Goal: Task Accomplishment & Management: Manage account settings

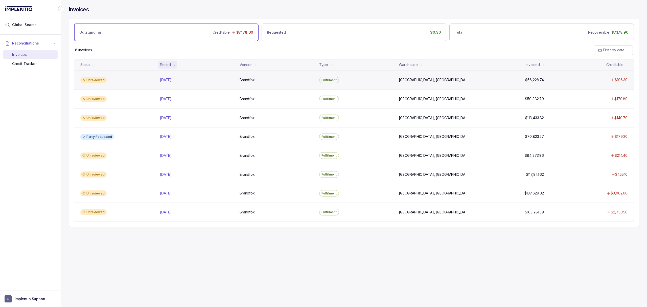
click at [137, 80] on div "Unreviewed" at bounding box center [117, 80] width 78 height 6
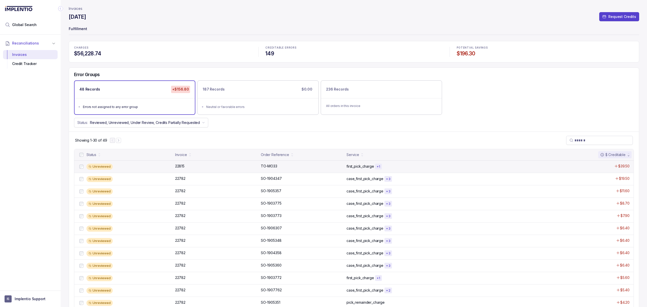
click at [141, 166] on div "Unreviewed" at bounding box center [129, 167] width 86 height 6
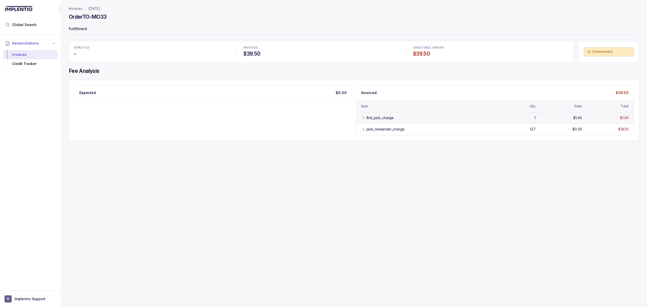
click at [379, 118] on div "first_pick_charge" at bounding box center [381, 117] width 28 height 5
click at [372, 141] on div "pick_remainder_charge" at bounding box center [386, 140] width 38 height 5
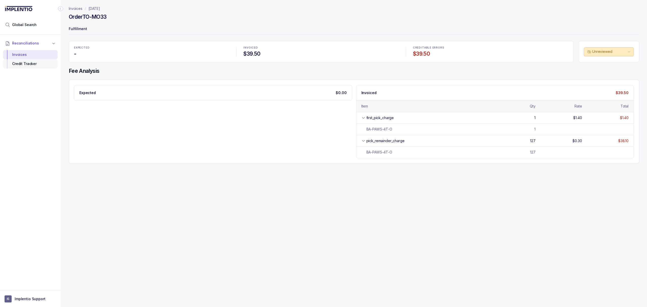
click at [44, 61] on div "Credit Tracker" at bounding box center [30, 63] width 47 height 9
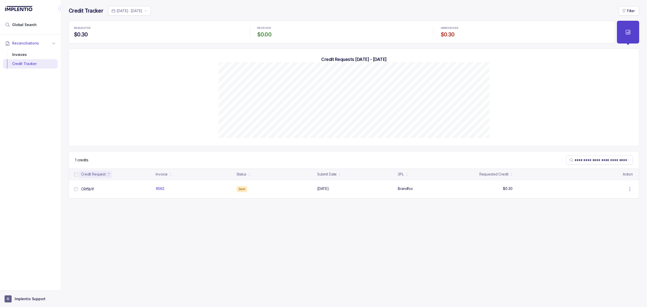
click at [24, 301] on p "Implentio Support" at bounding box center [30, 298] width 31 height 5
click at [24, 291] on div "Logout" at bounding box center [30, 288] width 48 height 6
